Goal: Task Accomplishment & Management: Manage account settings

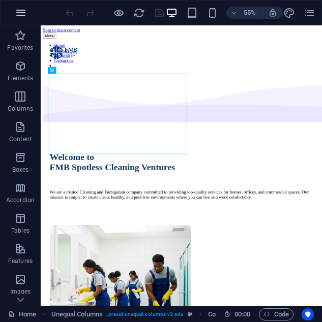
click at [20, 9] on icon "button" at bounding box center [21, 13] width 12 height 12
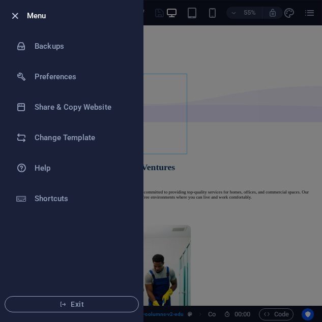
click at [14, 16] on icon "button" at bounding box center [15, 16] width 12 height 12
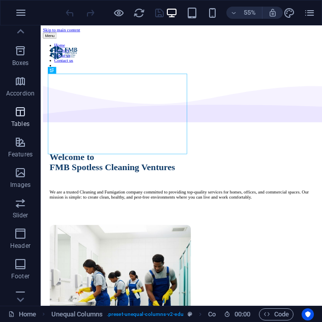
scroll to position [177, 0]
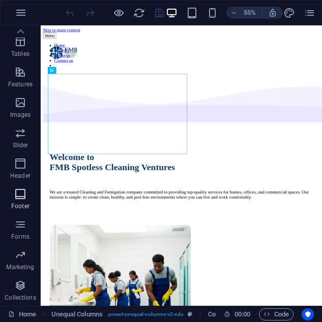
click at [19, 199] on icon "button" at bounding box center [20, 194] width 12 height 12
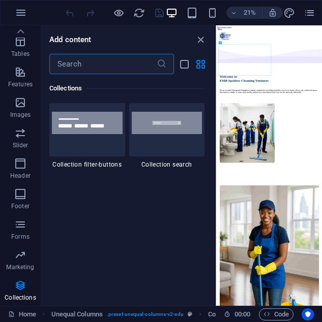
scroll to position [9748, 0]
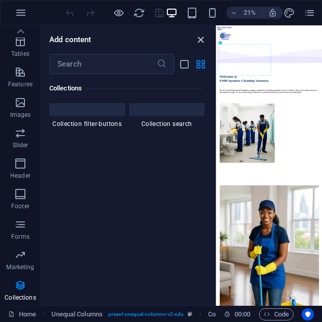
click at [200, 37] on icon "close panel" at bounding box center [201, 40] width 12 height 12
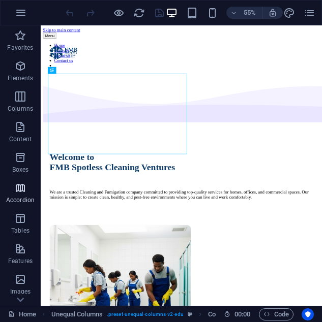
scroll to position [177, 0]
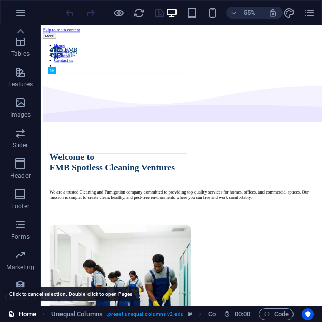
click at [21, 313] on link "Home" at bounding box center [22, 315] width 28 height 12
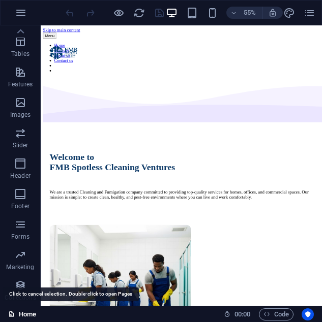
click at [10, 314] on icon at bounding box center [11, 314] width 7 height 7
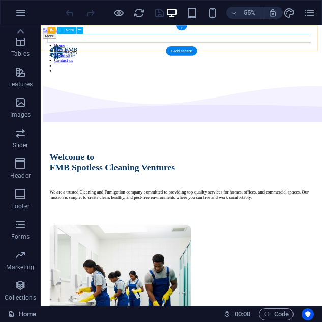
click at [207, 57] on nav "Home Services About us Contact us" at bounding box center [296, 84] width 503 height 55
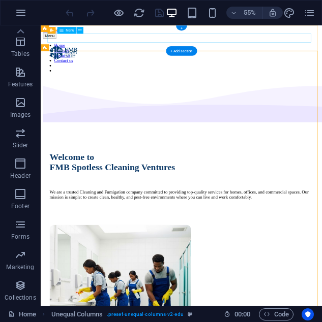
click at [274, 57] on nav "Home Services About us Contact us" at bounding box center [296, 84] width 503 height 55
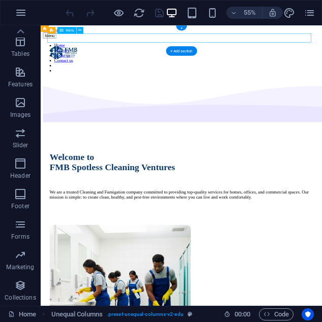
click at [274, 57] on nav "Home Services About us Contact us" at bounding box center [296, 84] width 503 height 55
select select
select select "1"
select select
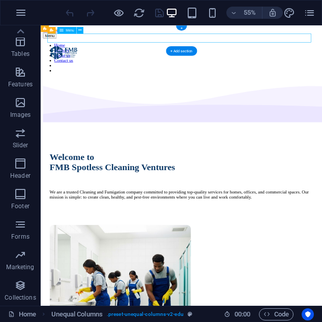
select select
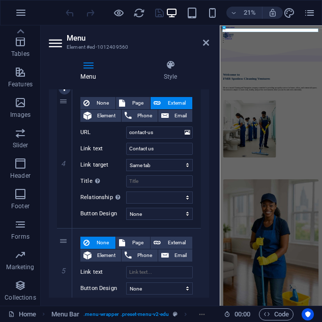
scroll to position [517, 0]
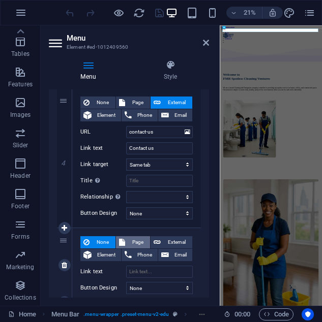
click at [139, 238] on span "Page" at bounding box center [137, 243] width 19 height 12
select select
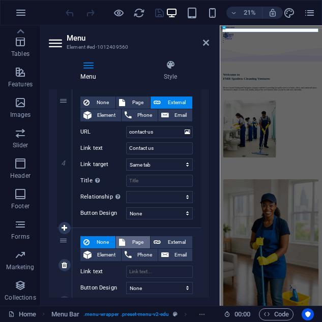
select select
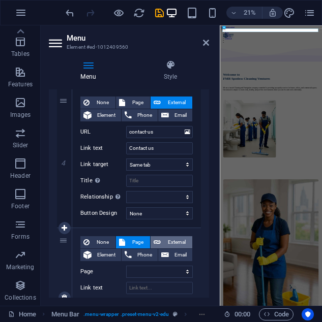
click at [160, 245] on button "External" at bounding box center [172, 243] width 42 height 12
select select
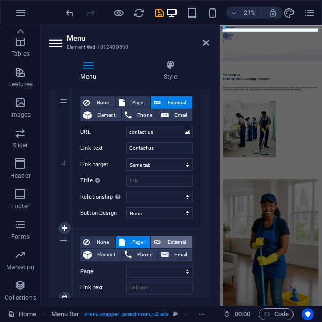
select select "blank"
select select
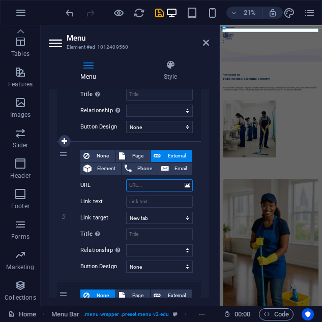
scroll to position [604, 0]
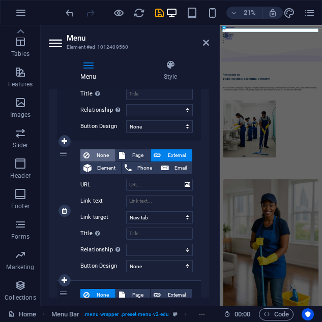
click at [99, 153] on span "None" at bounding box center [103, 156] width 20 height 12
select select
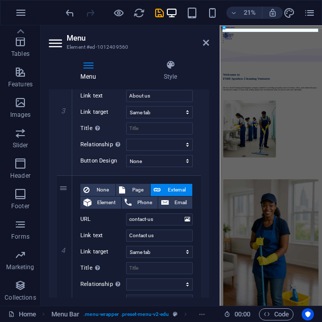
scroll to position [432, 0]
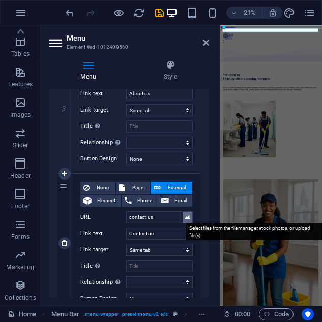
click at [185, 217] on icon at bounding box center [188, 217] width 6 height 11
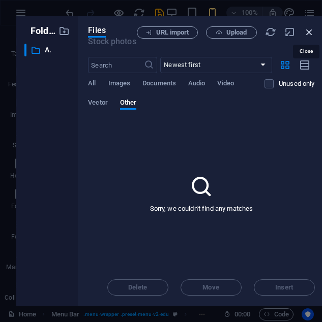
click at [306, 32] on icon "button" at bounding box center [309, 31] width 11 height 11
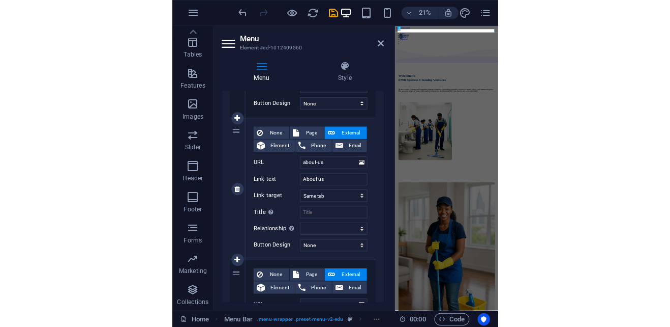
scroll to position [349, 0]
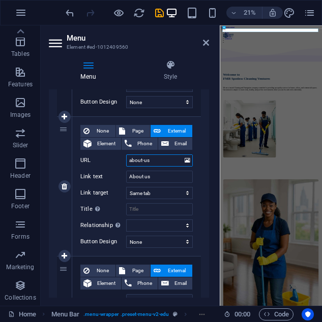
click at [158, 161] on input "about-us" at bounding box center [159, 161] width 67 height 12
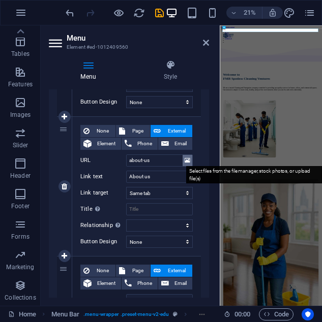
click at [186, 160] on icon at bounding box center [188, 160] width 6 height 11
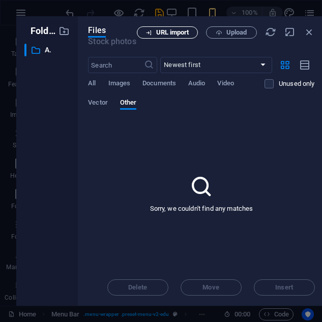
click at [173, 31] on span "URL import" at bounding box center [172, 33] width 33 height 6
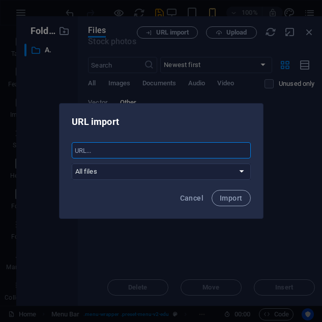
click at [98, 150] on input "text" at bounding box center [161, 150] width 179 height 16
paste input "https://fmbspotlesscleaning.com.ng/about-us"
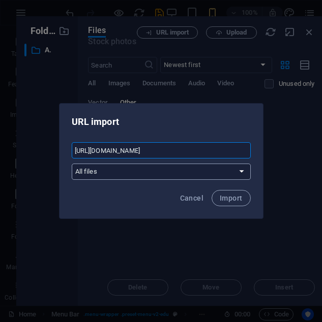
type input "https://fmbspotlesscleaning.com.ng/about-us"
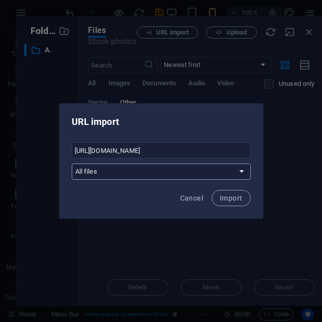
click at [244, 169] on select "All files" at bounding box center [161, 172] width 179 height 16
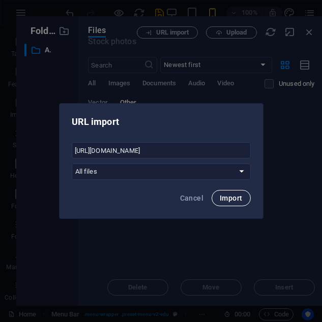
click at [229, 198] on span "Import" at bounding box center [231, 198] width 22 height 8
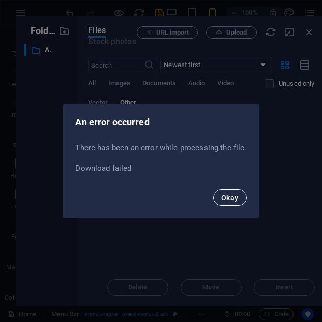
click at [217, 197] on button "Okay" at bounding box center [230, 198] width 34 height 16
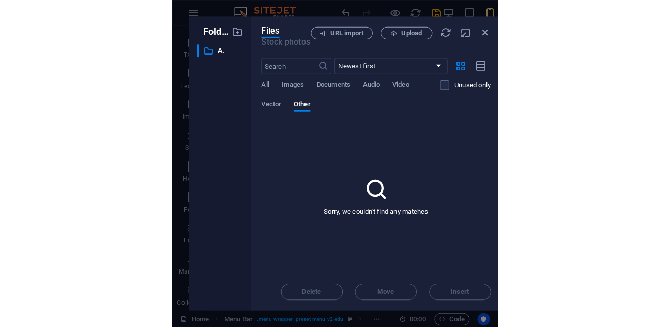
scroll to position [173, 0]
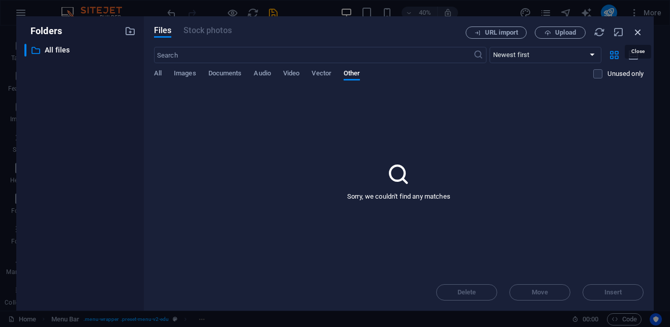
click at [637, 31] on icon "button" at bounding box center [638, 31] width 11 height 11
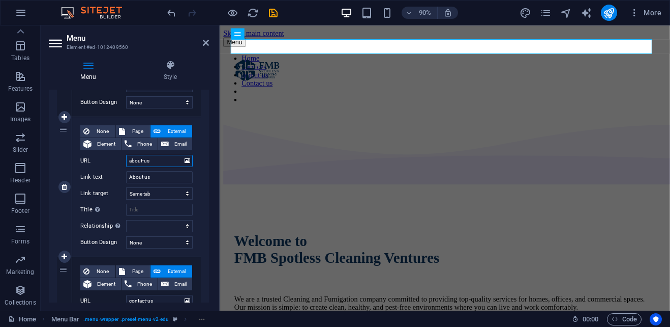
click at [153, 162] on input "about-us" at bounding box center [159, 161] width 67 height 12
drag, startPoint x: 153, startPoint y: 162, endPoint x: 117, endPoint y: 163, distance: 35.6
click at [117, 163] on div "URL about-us" at bounding box center [136, 161] width 112 height 12
paste input "https://fmbspotlesscleaning.com.ng/"
type input "https://fmbspotlesscleaning.com.ng/about-us"
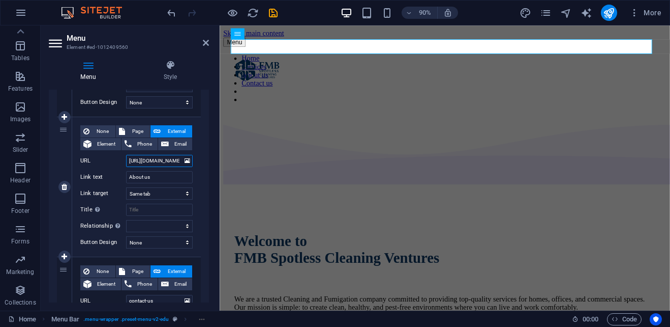
scroll to position [0, 55]
select select
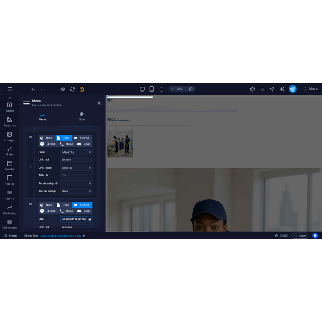
scroll to position [177, 0]
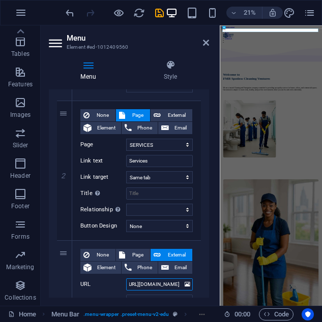
type input "https://fmbspotlesscleaning.com.ng/about-us"
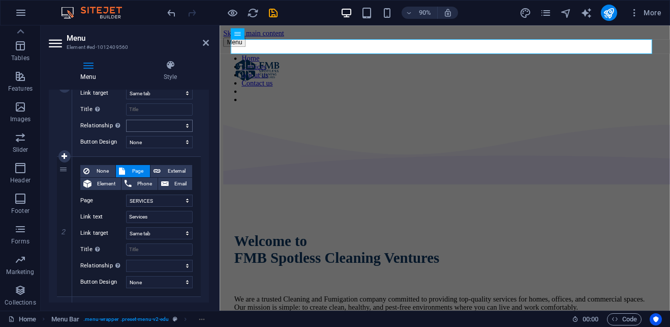
scroll to position [172, 0]
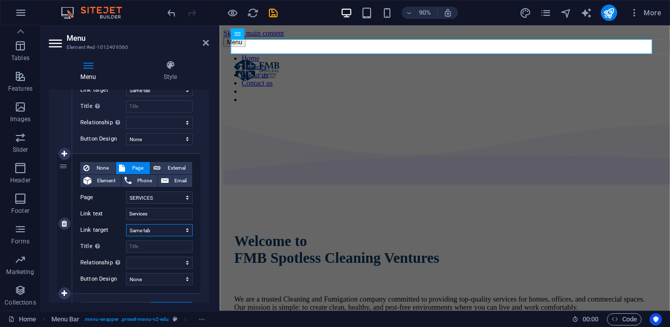
click at [184, 229] on select "New tab Same tab Overlay" at bounding box center [159, 230] width 67 height 12
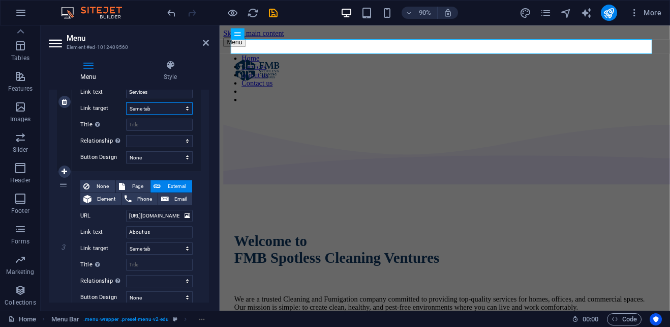
scroll to position [295, 0]
click at [164, 218] on input "https://fmbspotlesscleaning.com.ng/about-us" at bounding box center [159, 215] width 67 height 12
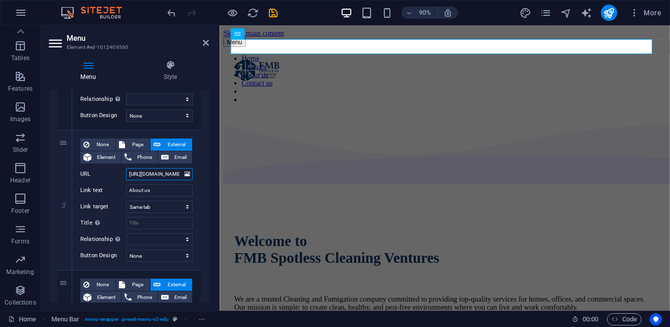
scroll to position [336, 0]
click at [154, 169] on input "https://fmbspotlesscleaning.com.ng/about-us" at bounding box center [159, 173] width 67 height 12
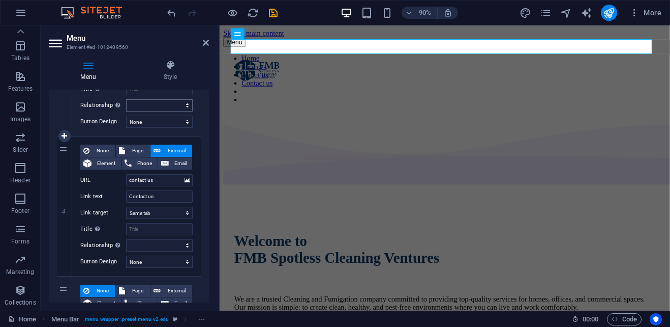
scroll to position [471, 0]
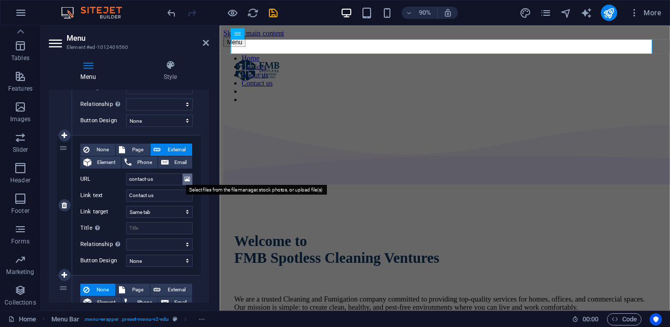
click at [187, 177] on icon at bounding box center [188, 178] width 6 height 11
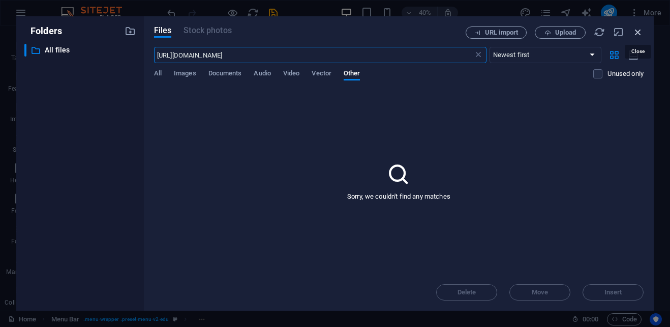
type input "https://fmbspotlesscleaning.com.ng/about-us"
click at [633, 33] on icon "button" at bounding box center [638, 31] width 11 height 11
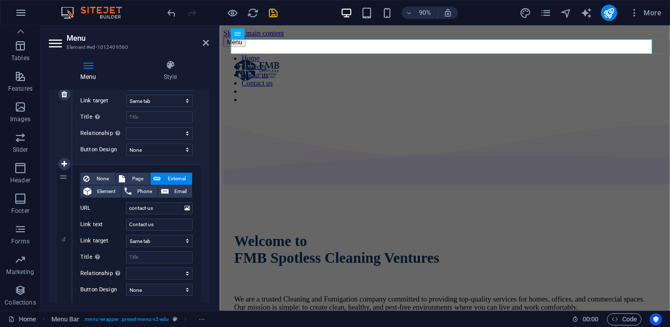
scroll to position [453, 0]
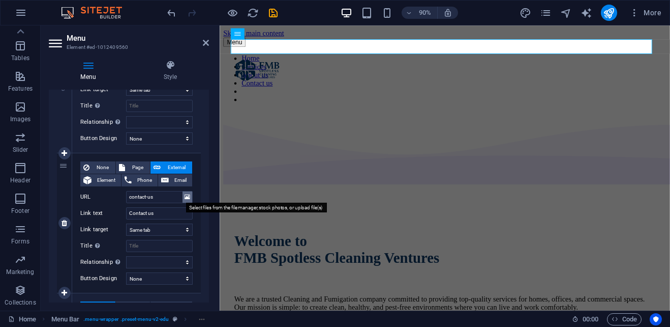
click at [188, 196] on button at bounding box center [188, 196] width 10 height 11
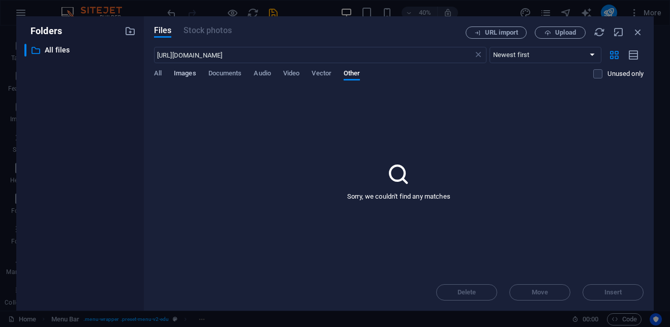
click at [192, 70] on span "Images" at bounding box center [185, 74] width 22 height 14
click at [158, 70] on span "All" at bounding box center [158, 74] width 8 height 14
click at [238, 72] on span "Documents" at bounding box center [226, 74] width 34 height 14
click at [257, 71] on span "Audio" at bounding box center [262, 74] width 17 height 14
click at [290, 72] on span "Video" at bounding box center [291, 74] width 16 height 14
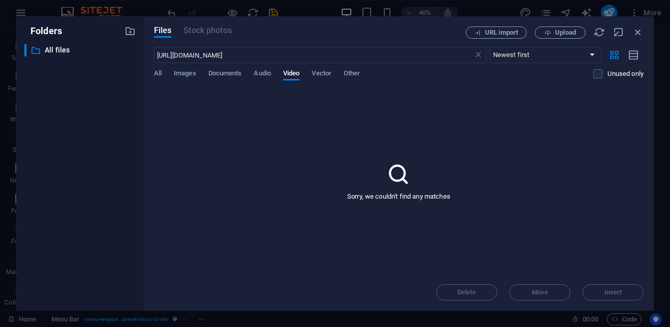
click at [335, 67] on div "https://fmbspotlesscleaning.com.ng/about-us ​ Newest first Oldest first Name (A…" at bounding box center [399, 68] width 490 height 42
click at [310, 60] on input "https://fmbspotlesscleaning.com.ng/about-us" at bounding box center [313, 55] width 319 height 16
type input "h"
click at [172, 59] on input "text" at bounding box center [313, 55] width 319 height 16
type input "header"
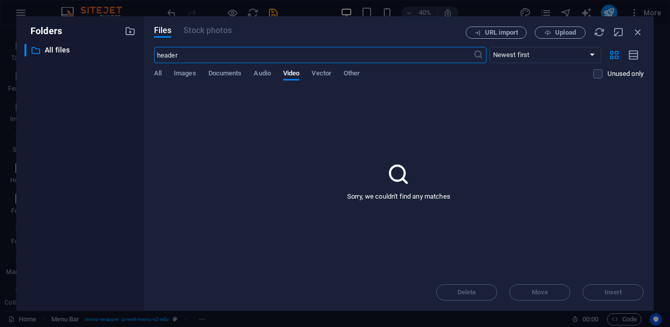
select select
type input "Contact us"
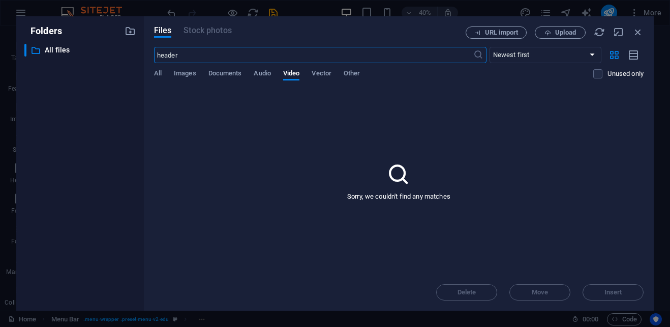
type input "Contact us"
type input "h"
click at [637, 31] on icon "button" at bounding box center [638, 31] width 11 height 11
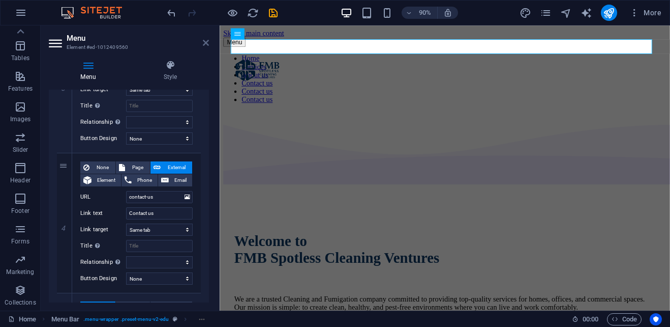
click at [208, 43] on icon at bounding box center [206, 43] width 6 height 8
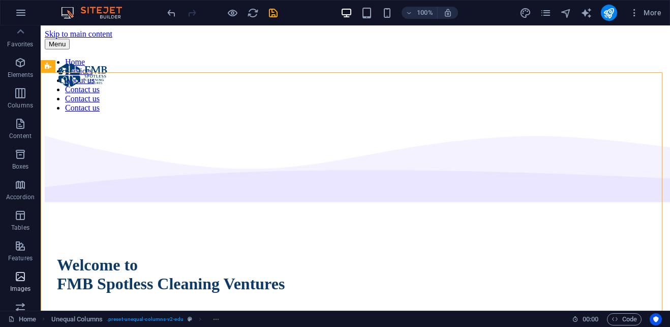
scroll to position [0, 0]
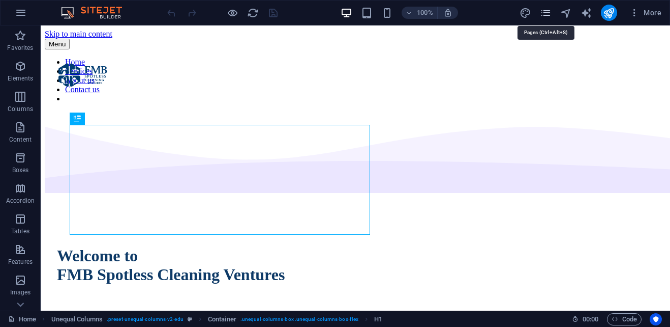
click at [544, 16] on icon "pages" at bounding box center [546, 13] width 12 height 12
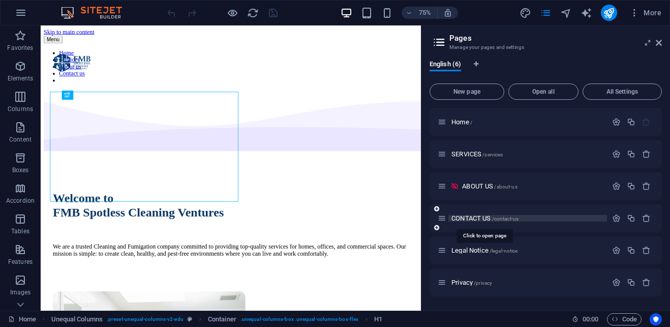
click at [477, 220] on span "CONTACT US /contact-us" at bounding box center [485, 218] width 67 height 8
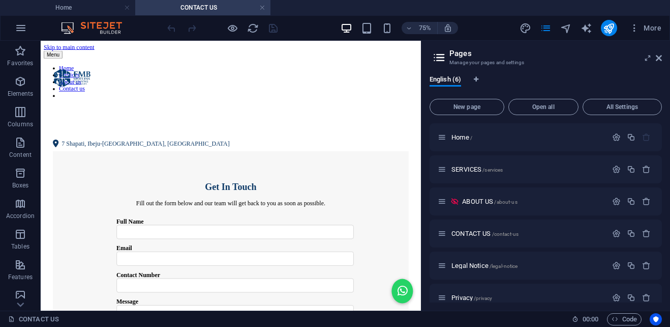
click at [657, 53] on h2 "Pages" at bounding box center [556, 53] width 213 height 9
click at [660, 61] on icon at bounding box center [659, 58] width 6 height 8
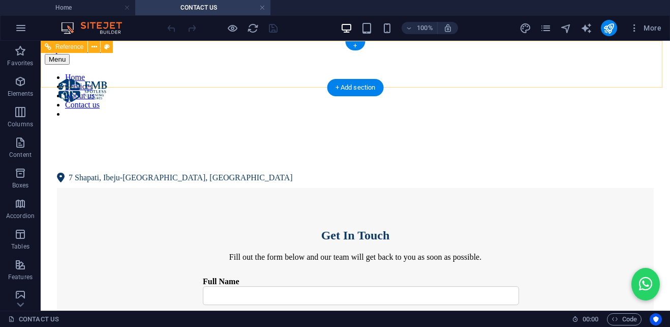
click at [212, 73] on nav "Home Services About us Contact us" at bounding box center [356, 96] width 622 height 46
click at [428, 73] on nav "Home Services About us Contact us" at bounding box center [356, 96] width 622 height 46
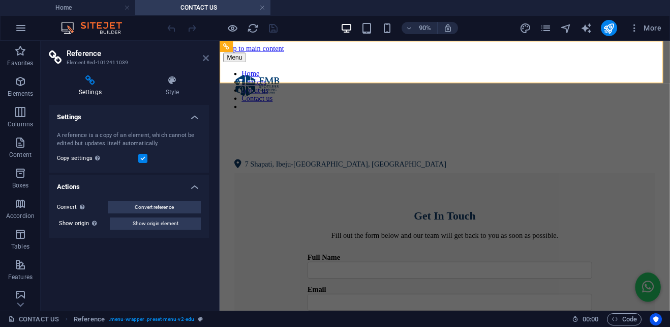
click at [204, 56] on icon at bounding box center [206, 58] width 6 height 8
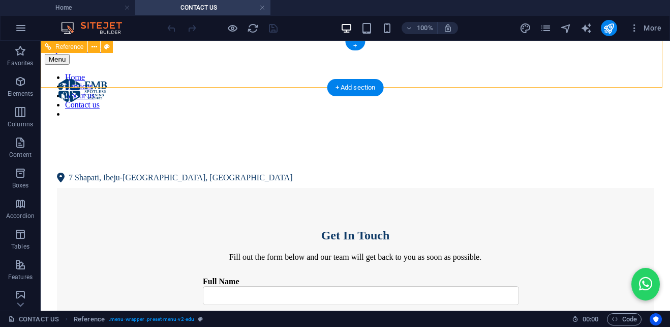
click at [215, 73] on nav "Home Services About us Contact us" at bounding box center [356, 96] width 622 height 46
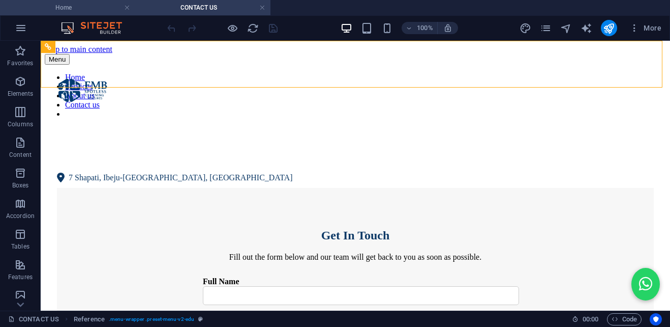
click at [73, 7] on h4 "Home" at bounding box center [67, 7] width 135 height 11
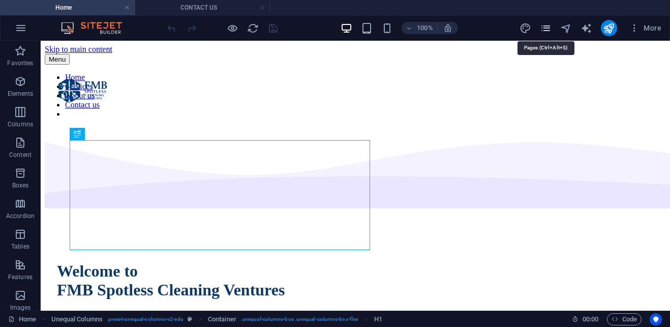
click at [544, 32] on icon "pages" at bounding box center [546, 28] width 12 height 12
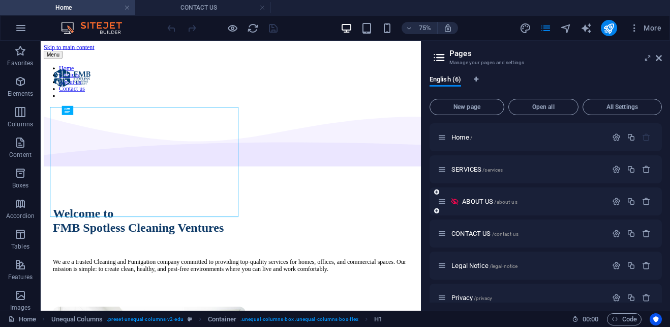
scroll to position [13, 0]
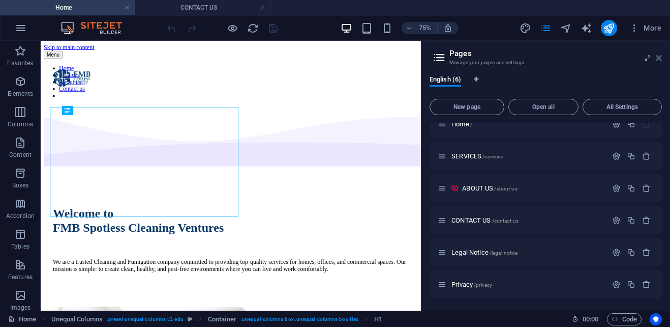
click at [660, 56] on icon at bounding box center [659, 58] width 6 height 8
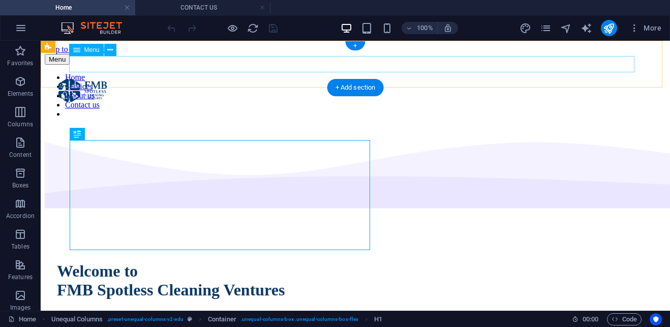
click at [213, 73] on nav "Home Services About us Contact us" at bounding box center [356, 96] width 622 height 46
select select
select select "1"
select select
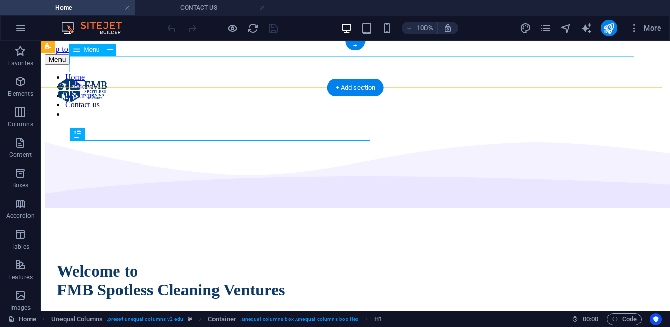
select select "2"
select select
select select "3"
select select
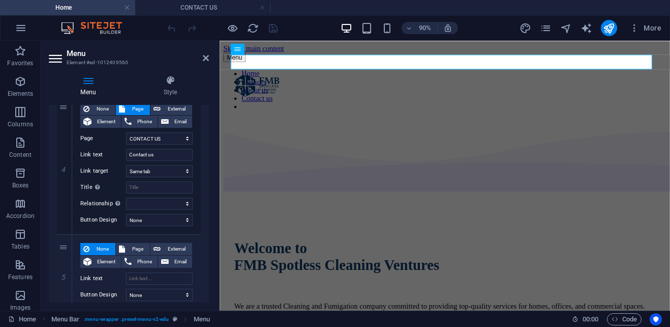
scroll to position [541, 0]
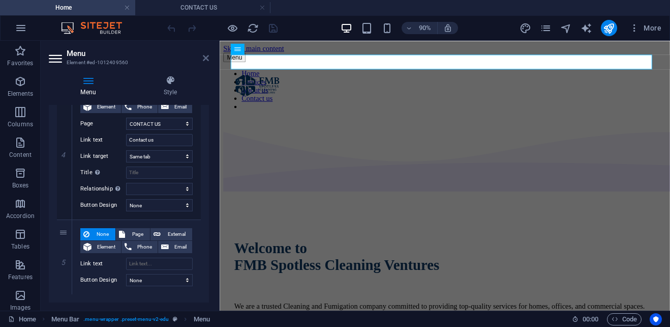
click at [204, 57] on icon at bounding box center [206, 58] width 6 height 8
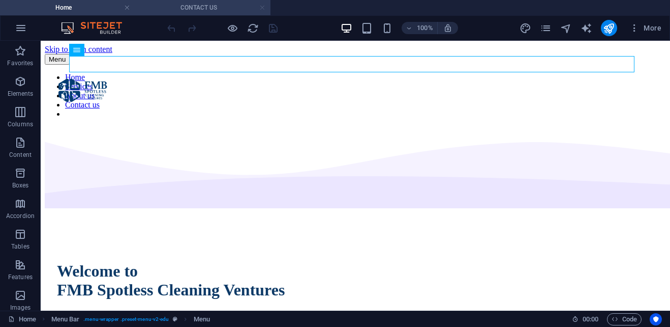
click at [261, 7] on link at bounding box center [262, 8] width 6 height 10
